Goal: Find specific page/section: Find specific page/section

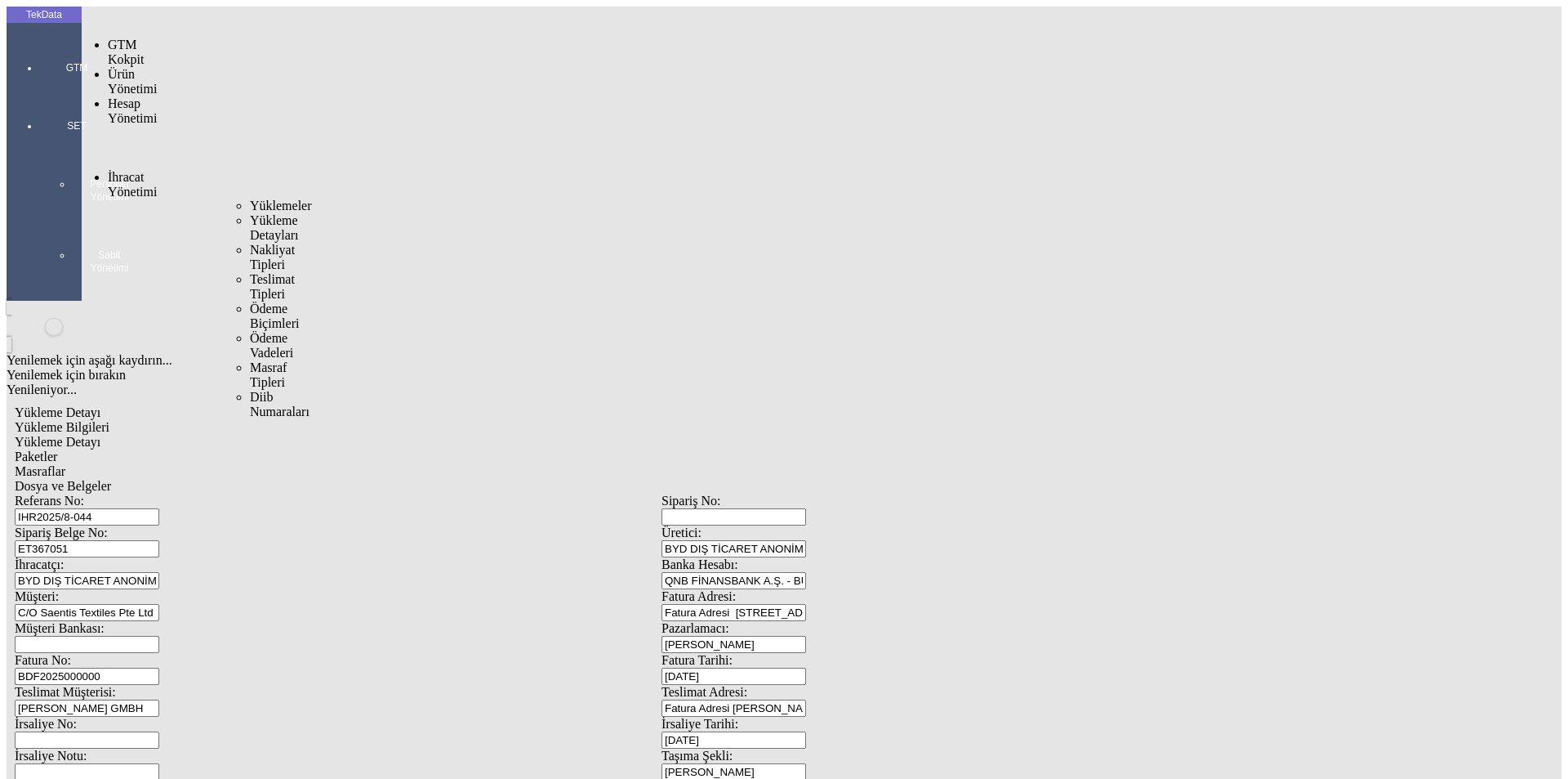
click at [138, 170] on span "İhracat Yönetimi" at bounding box center [132, 184] width 49 height 29
click at [222, 199] on ul "Yüklemeler Yükleme Detayları Nakliyat Tipleri Teslimat Tipleri Ödeme Biçimleri …" at bounding box center [238, 309] width 43 height 221
click at [250, 199] on div "Yüklemeler" at bounding box center [254, 206] width 10 height 15
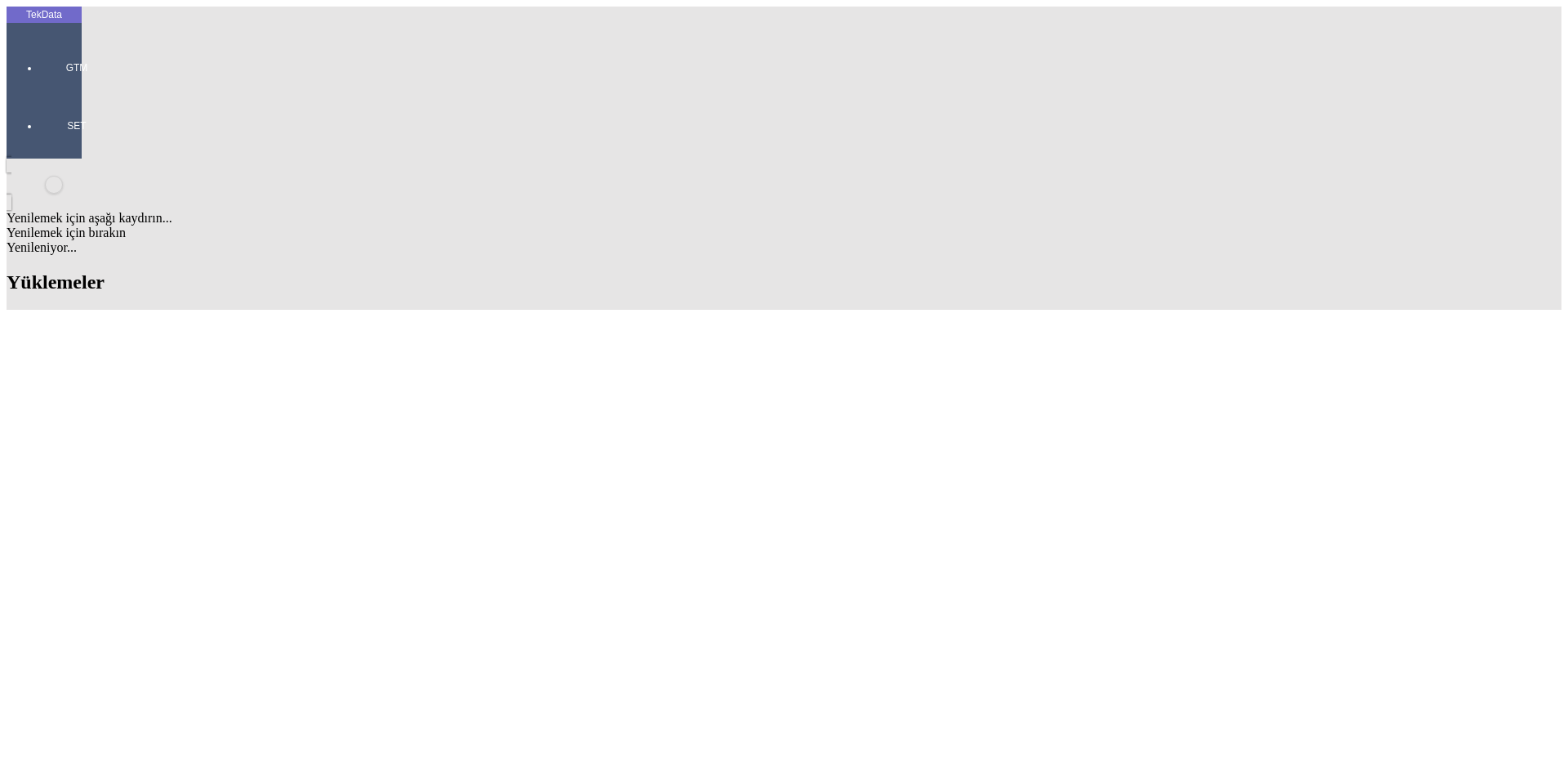
drag, startPoint x: 1154, startPoint y: 123, endPoint x: 1026, endPoint y: 115, distance: 128.2
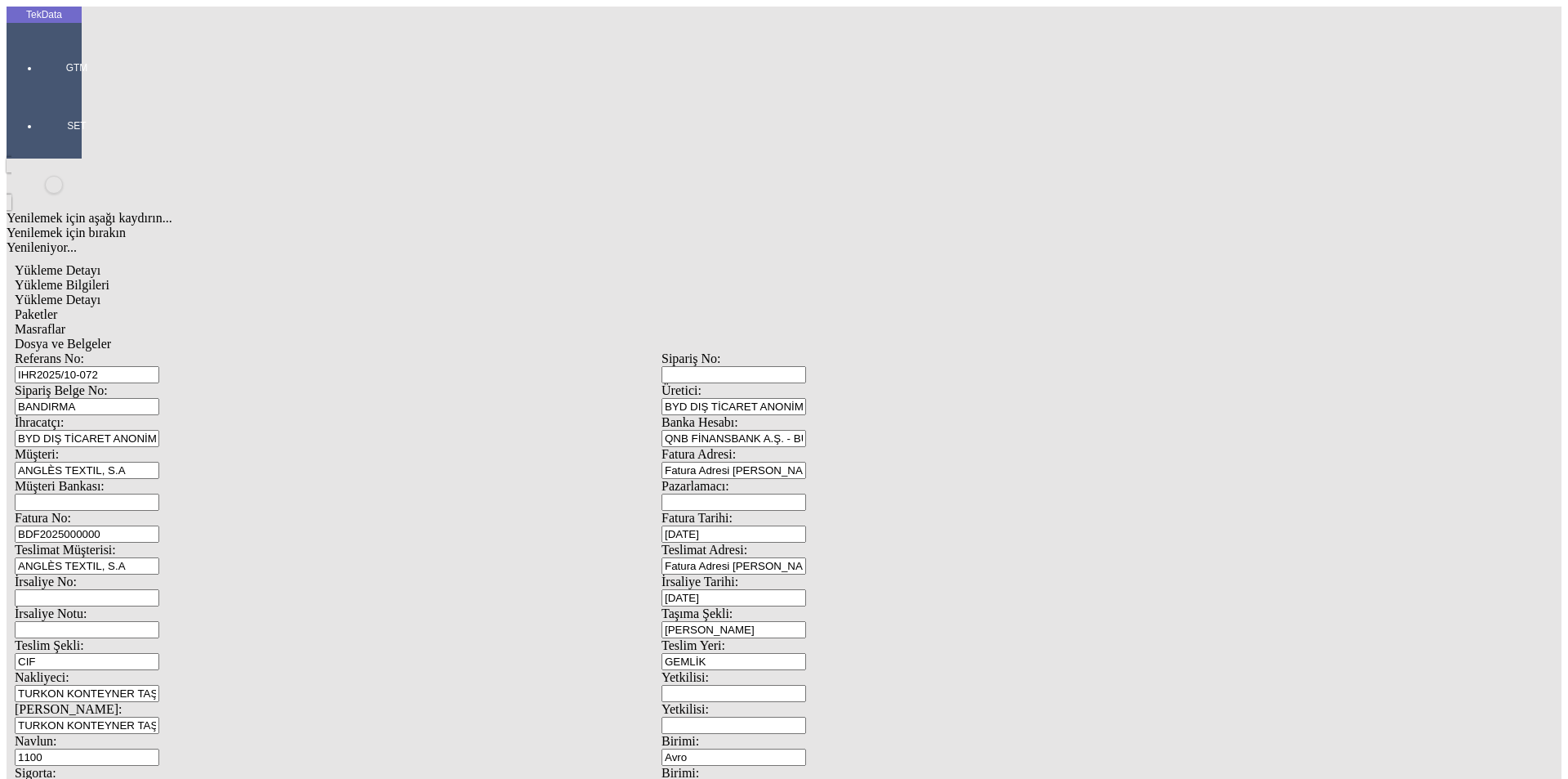
drag, startPoint x: 293, startPoint y: 119, endPoint x: 214, endPoint y: 119, distance: 79.0
click at [214, 351] on div "Referans No: IHR2025/10-072" at bounding box center [338, 367] width 647 height 32
click at [101, 292] on span "Yükleme Detayı" at bounding box center [57, 299] width 86 height 14
click at [348, 307] on div "Paketler" at bounding box center [662, 314] width 1294 height 15
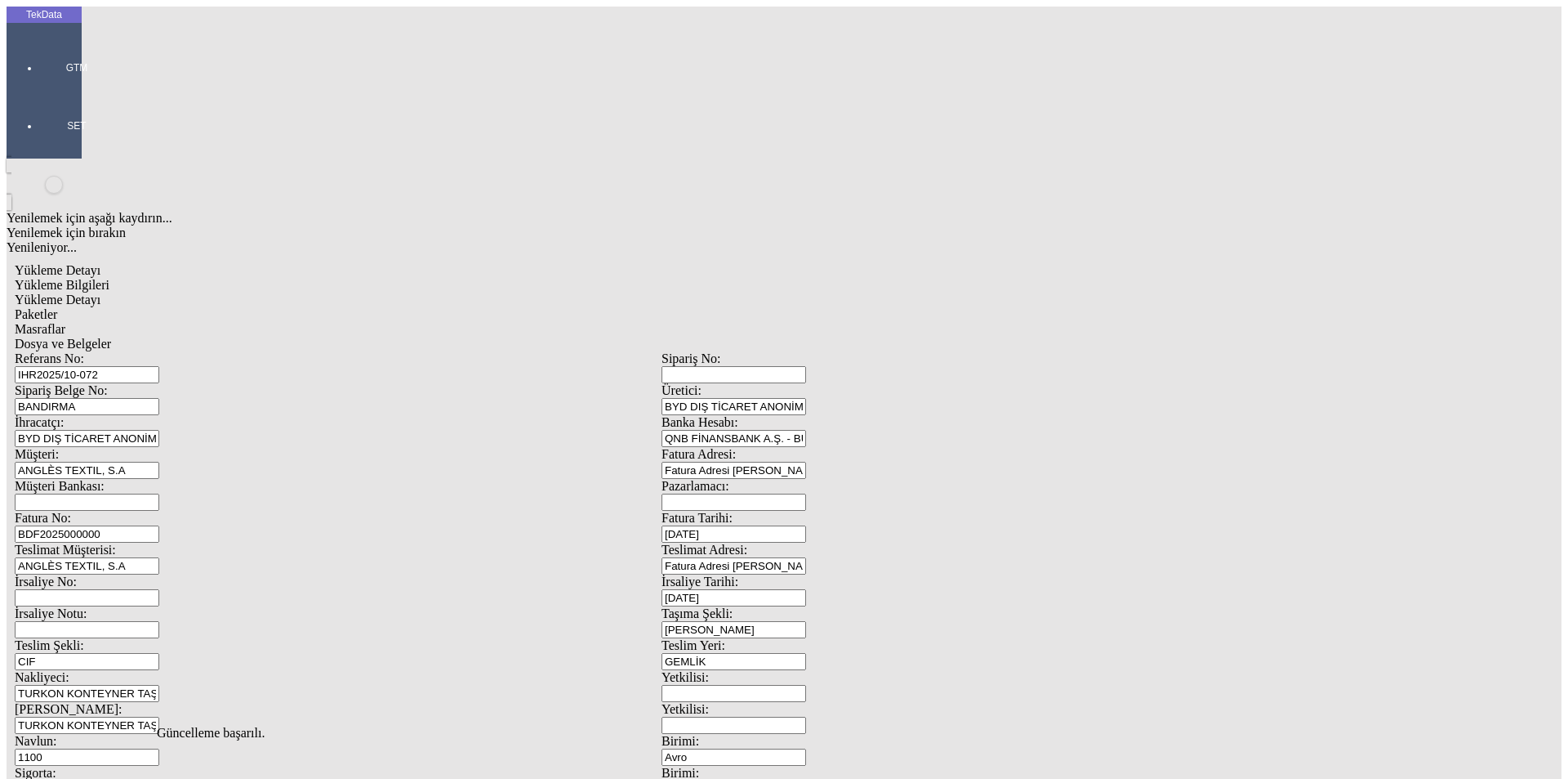
drag, startPoint x: 454, startPoint y: 86, endPoint x: 577, endPoint y: 84, distance: 123.0
click at [456, 322] on div "Masraflar" at bounding box center [662, 330] width 1294 height 15
click at [111, 337] on span "Dosya ve Belgeler" at bounding box center [63, 343] width 96 height 14
